Goal: Task Accomplishment & Management: Manage account settings

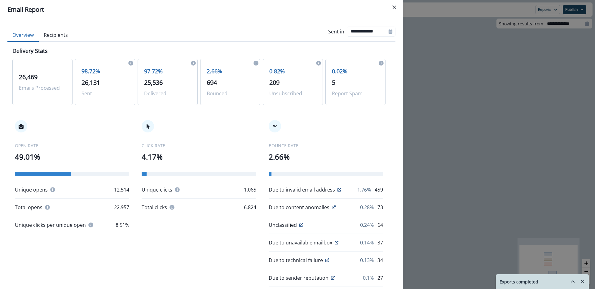
click at [337, 188] on icon at bounding box center [339, 190] width 4 height 4
type input "**********"
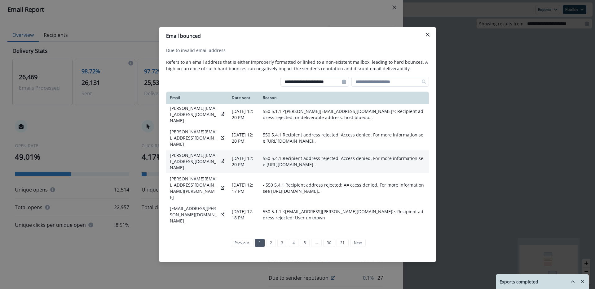
scroll to position [142, 0]
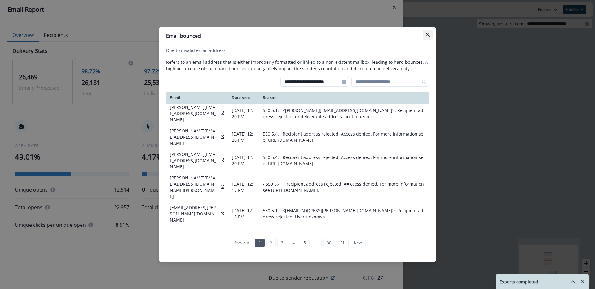
click at [429, 35] on icon "Close" at bounding box center [427, 35] width 4 height 4
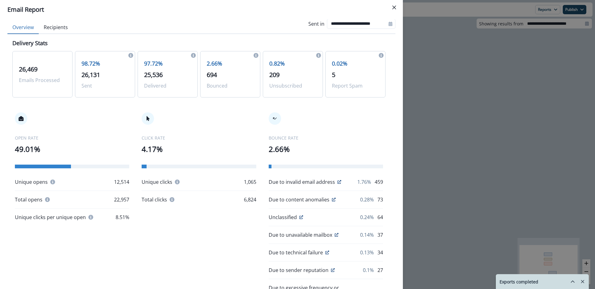
scroll to position [0, 0]
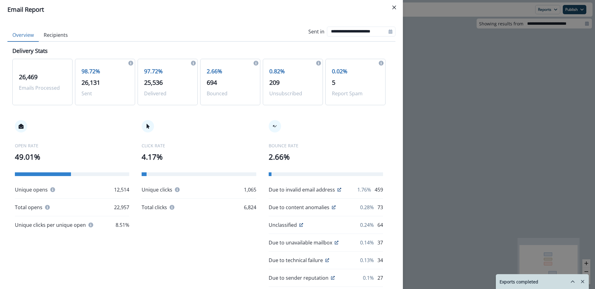
click at [490, 133] on div "**********" at bounding box center [297, 144] width 595 height 289
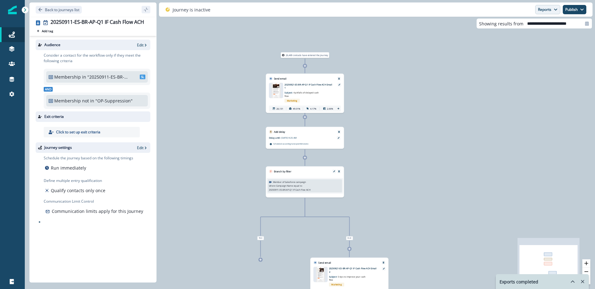
click at [548, 10] on button "Reports" at bounding box center [547, 9] width 25 height 9
click at [540, 36] on p "Journey Member Report" at bounding box center [527, 36] width 56 height 7
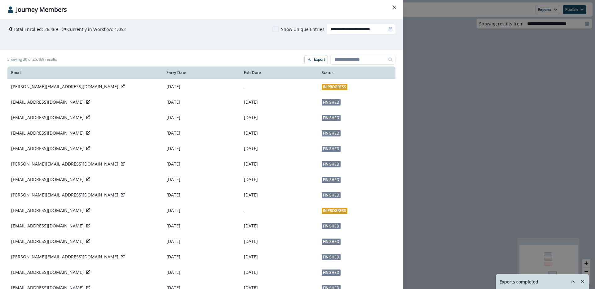
click at [393, 8] on icon "Close" at bounding box center [394, 8] width 4 height 4
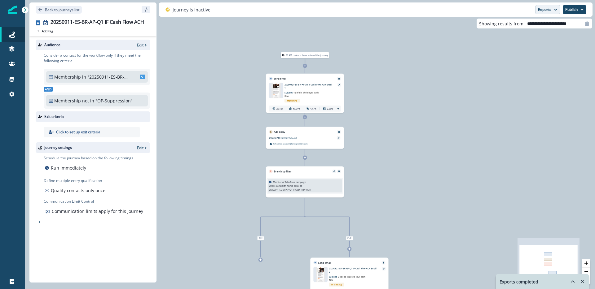
click at [549, 9] on button "Reports" at bounding box center [547, 9] width 25 height 9
click at [523, 28] on p "Email Report" at bounding box center [514, 24] width 30 height 7
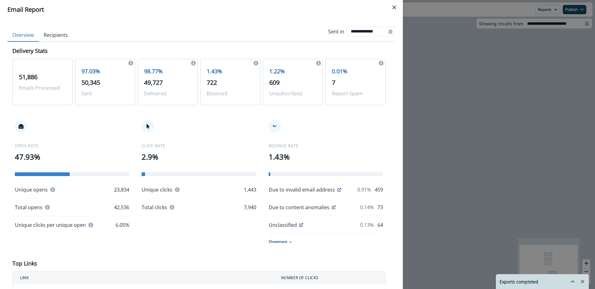
click at [61, 37] on button "Recipients" at bounding box center [56, 35] width 34 height 13
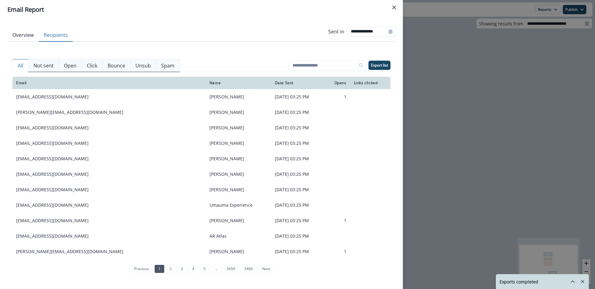
click at [46, 67] on p "Not sent" at bounding box center [43, 65] width 20 height 7
click at [13, 63] on button "All" at bounding box center [20, 65] width 16 height 13
click at [19, 33] on button "Overview" at bounding box center [22, 35] width 31 height 13
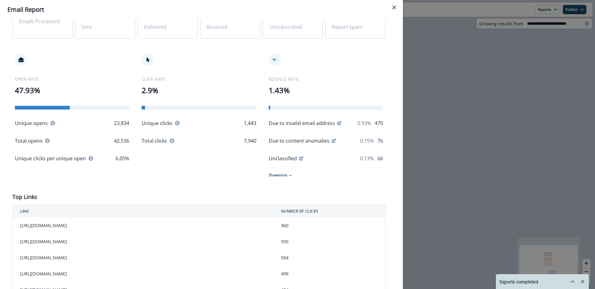
scroll to position [102, 0]
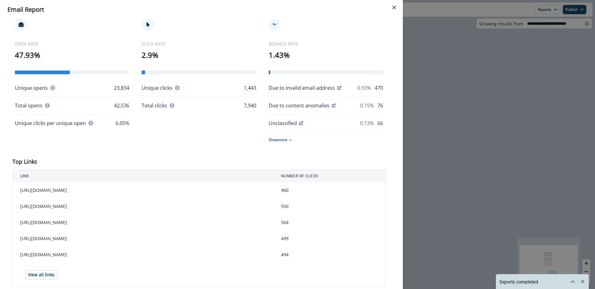
click at [284, 137] on p "Show more" at bounding box center [277, 140] width 19 height 6
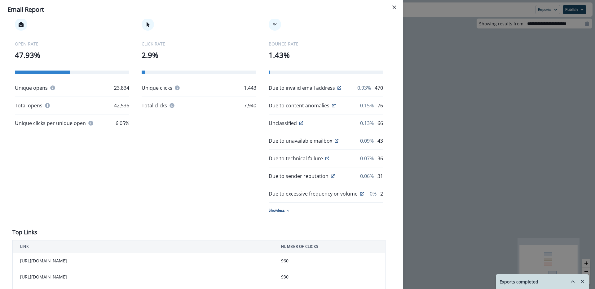
click at [360, 192] on icon at bounding box center [362, 194] width 4 height 4
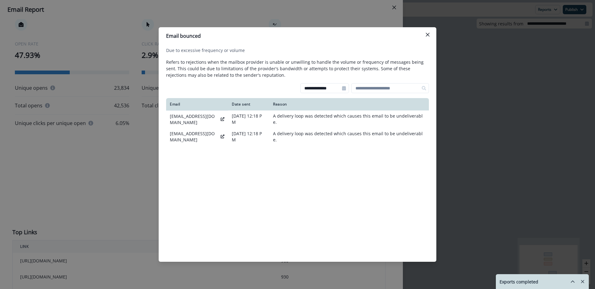
click at [66, 172] on div "**********" at bounding box center [297, 144] width 595 height 289
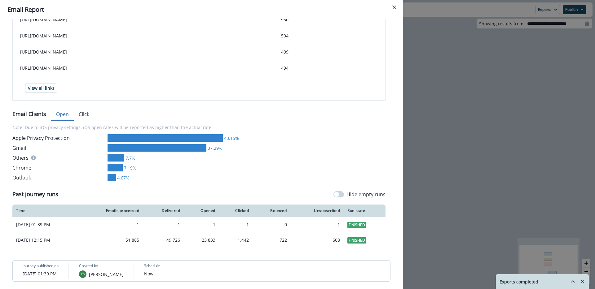
scroll to position [0, 0]
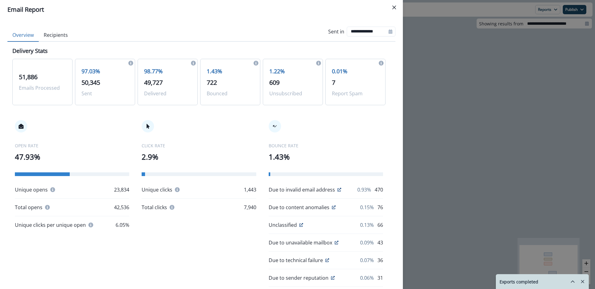
click at [66, 34] on button "Recipients" at bounding box center [56, 35] width 34 height 13
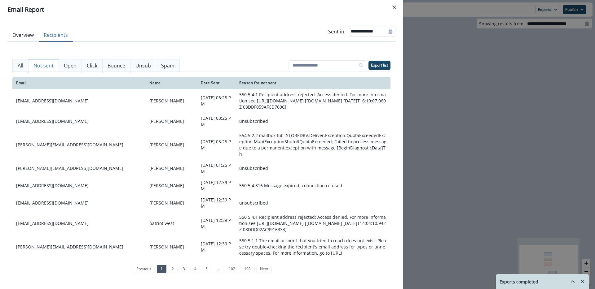
click at [48, 64] on p "Not sent" at bounding box center [43, 65] width 20 height 7
click at [259, 83] on div "Reason for not sent" at bounding box center [312, 83] width 147 height 5
click at [385, 65] on p "Export list" at bounding box center [379, 65] width 17 height 4
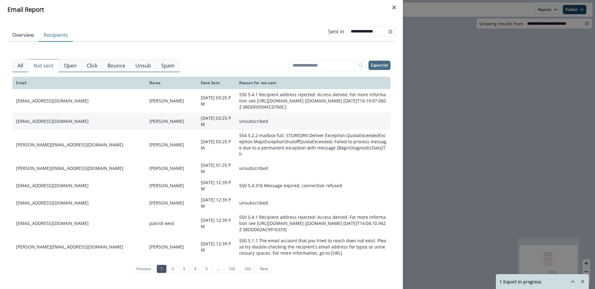
scroll to position [140, 0]
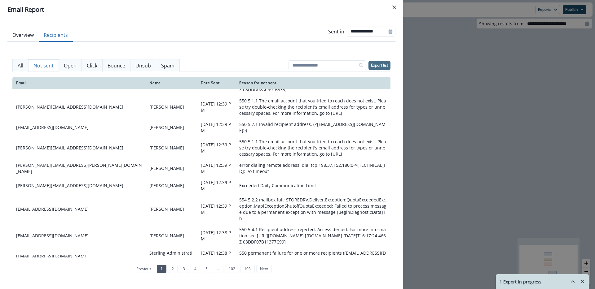
click at [288, 47] on div "All Not sent Open Click Bounce Unsub Spam Export list Email Name Date Sent Open…" at bounding box center [201, 164] width 378 height 234
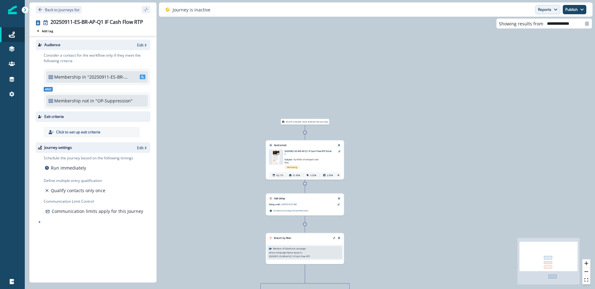
click at [545, 12] on button "Reports" at bounding box center [547, 9] width 25 height 9
type input "**********"
click at [541, 24] on button "Email Report" at bounding box center [524, 25] width 70 height 11
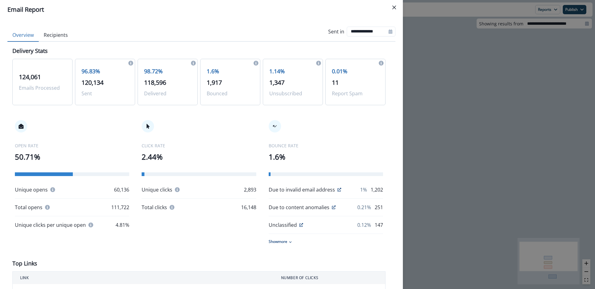
click at [63, 38] on button "Recipients" at bounding box center [56, 35] width 34 height 13
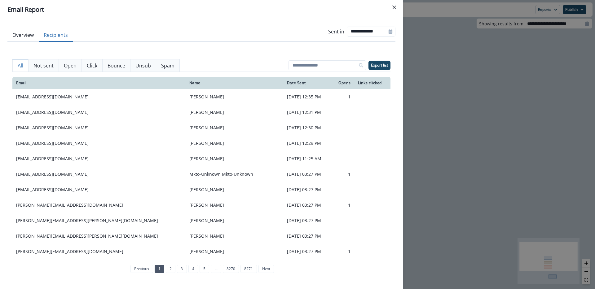
click at [299, 41] on div "**********" at bounding box center [201, 32] width 388 height 20
click at [51, 64] on p "Not sent" at bounding box center [43, 65] width 20 height 7
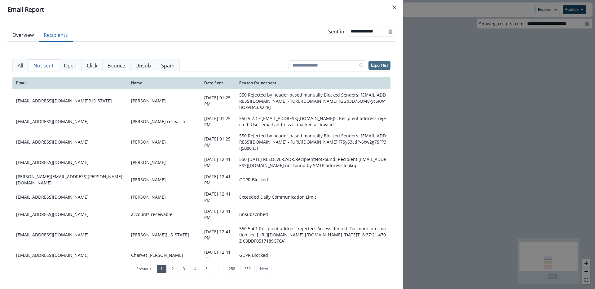
click at [379, 64] on p "Export list" at bounding box center [379, 65] width 17 height 4
